Goal: Task Accomplishment & Management: Manage account settings

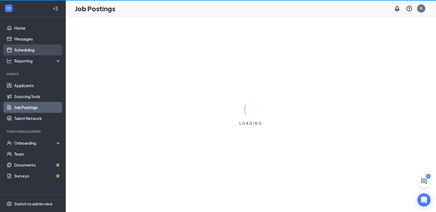
click at [18, 48] on link "Scheduling" at bounding box center [37, 49] width 47 height 11
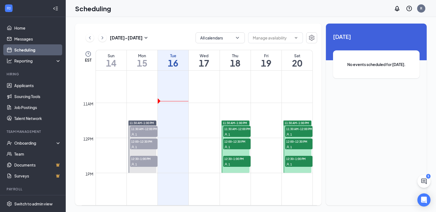
scroll to position [351, 0]
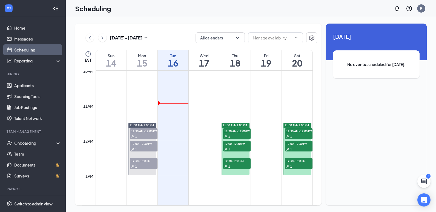
click at [138, 173] on div at bounding box center [142, 149] width 28 height 52
click at [141, 163] on span "12:30-1:00 PM" at bounding box center [143, 160] width 27 height 5
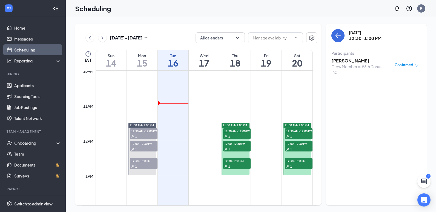
click at [141, 148] on div "1" at bounding box center [143, 148] width 27 height 5
click at [141, 134] on div "1" at bounding box center [143, 136] width 27 height 5
click at [140, 144] on span "12:00-12:30 PM" at bounding box center [143, 143] width 27 height 5
click at [142, 135] on div "1" at bounding box center [143, 136] width 27 height 5
click at [149, 134] on div "1" at bounding box center [143, 136] width 27 height 5
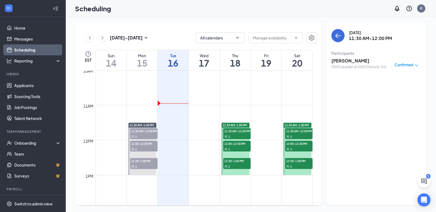
click at [245, 134] on div "1" at bounding box center [236, 136] width 27 height 5
click at [245, 140] on div "12:00-12:30 PM 1" at bounding box center [236, 146] width 28 height 12
click at [242, 154] on div at bounding box center [235, 149] width 28 height 52
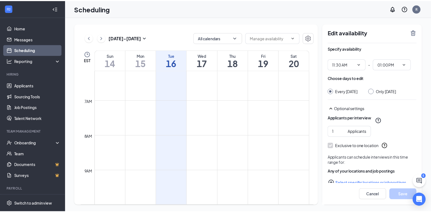
scroll to position [105, 0]
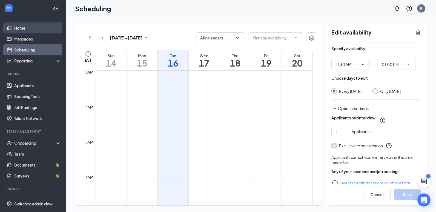
click at [39, 29] on link "Home" at bounding box center [37, 27] width 47 height 11
